Goal: Find specific page/section: Find specific page/section

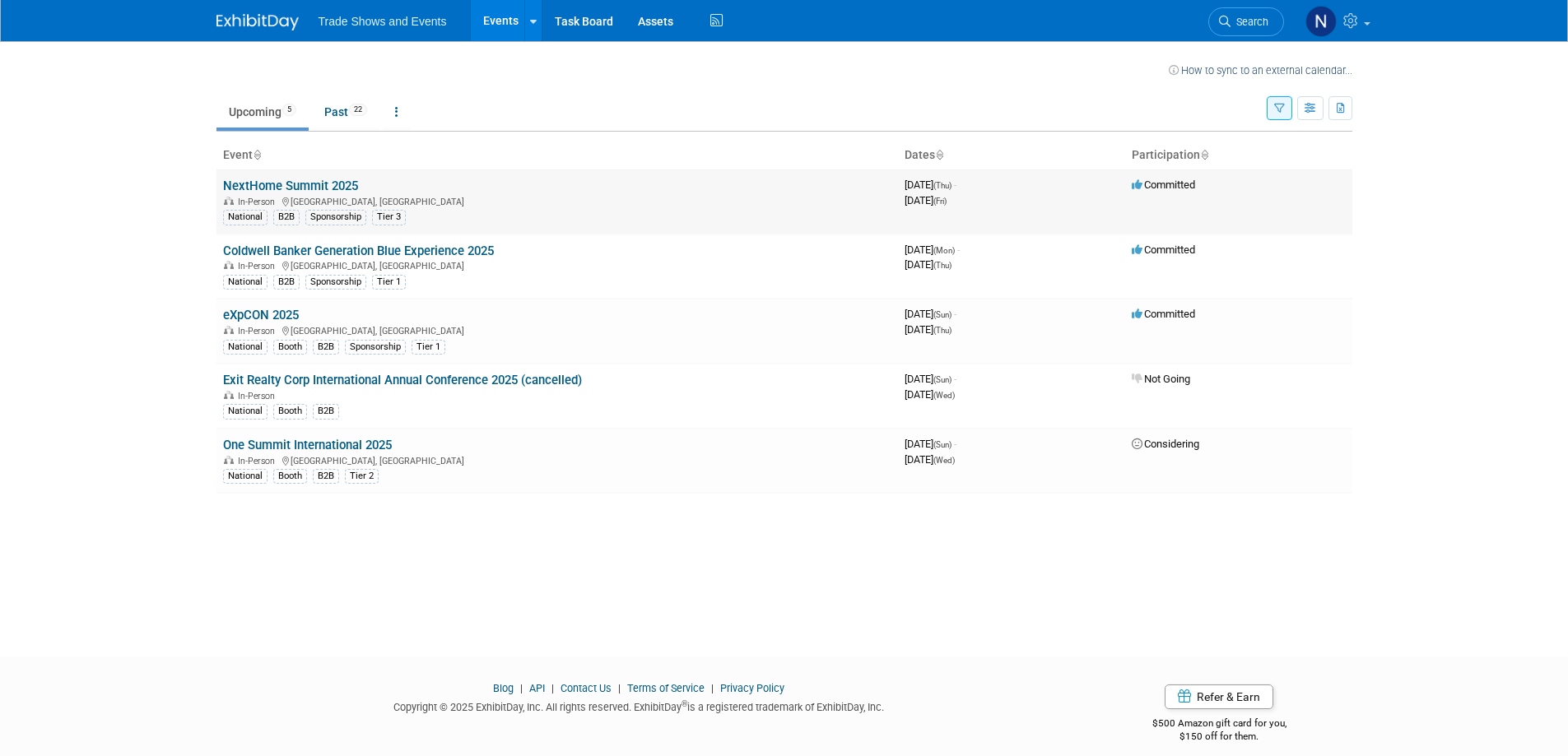
click at [275, 185] on link "NextHome Summit 2025" at bounding box center [290, 186] width 135 height 15
